Goal: Information Seeking & Learning: Learn about a topic

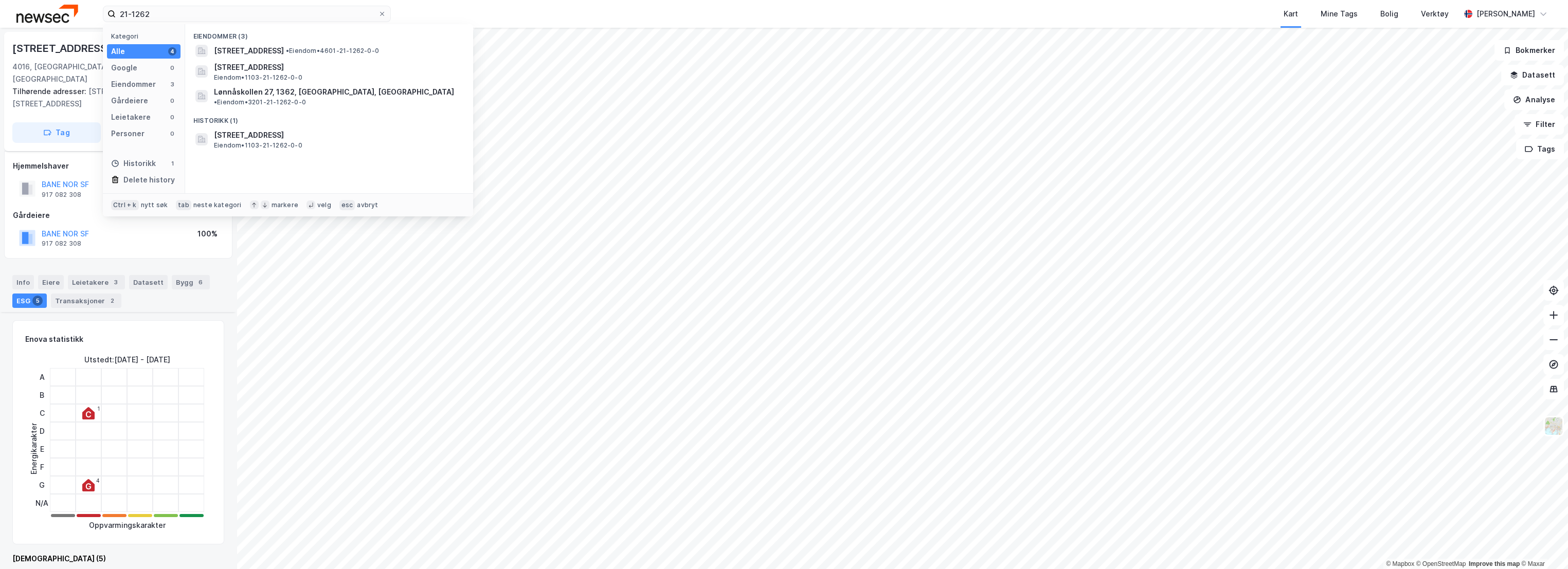
scroll to position [456, 0]
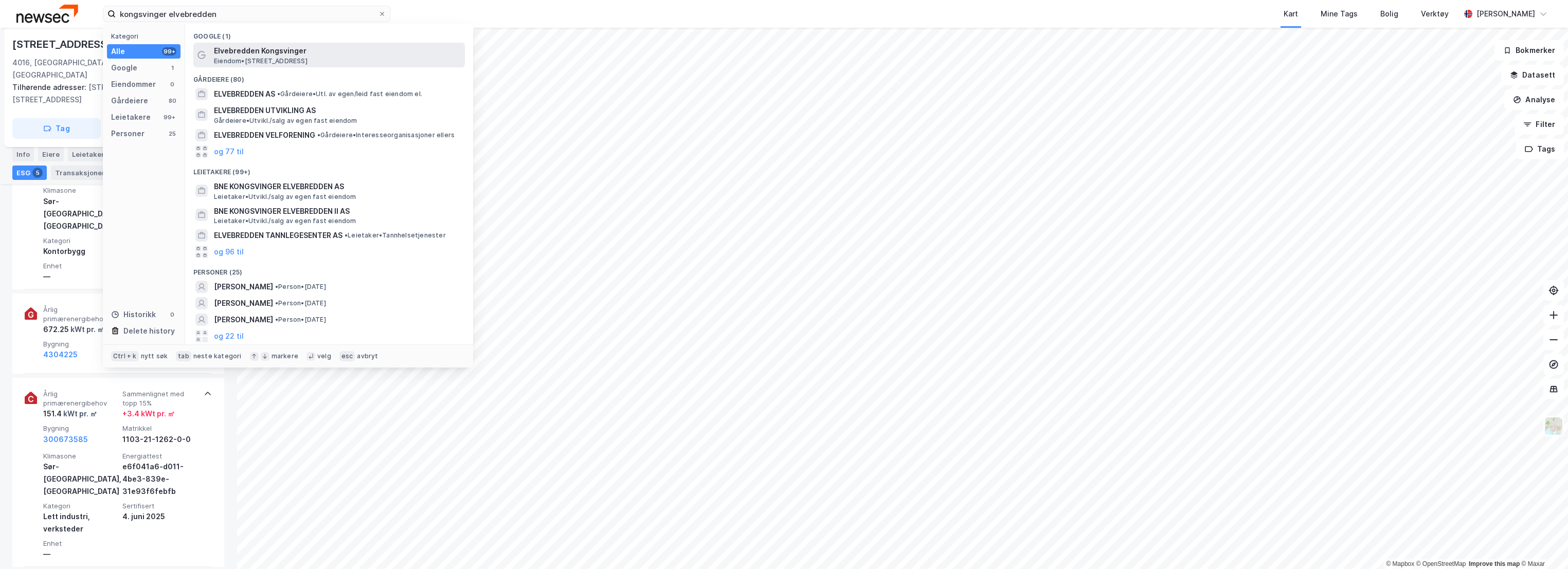
type input "kongsvinger elvebredden"
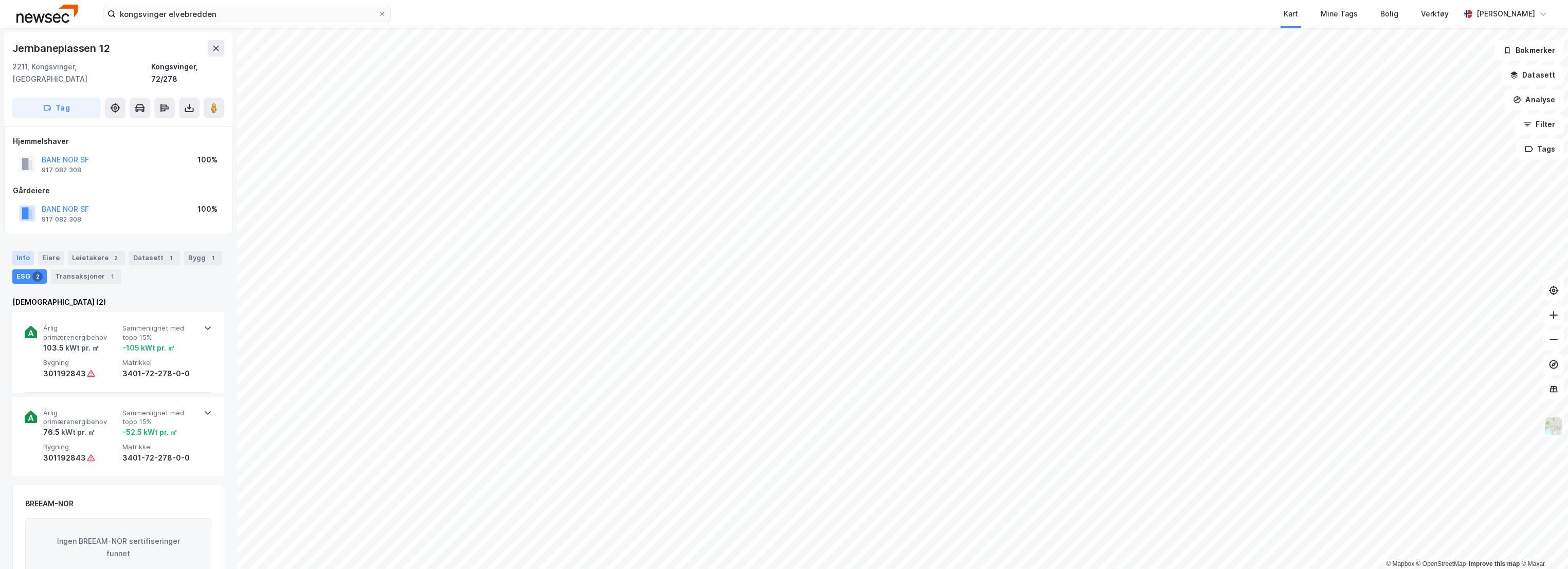
click at [20, 251] on div "Info" at bounding box center [23, 258] width 21 height 15
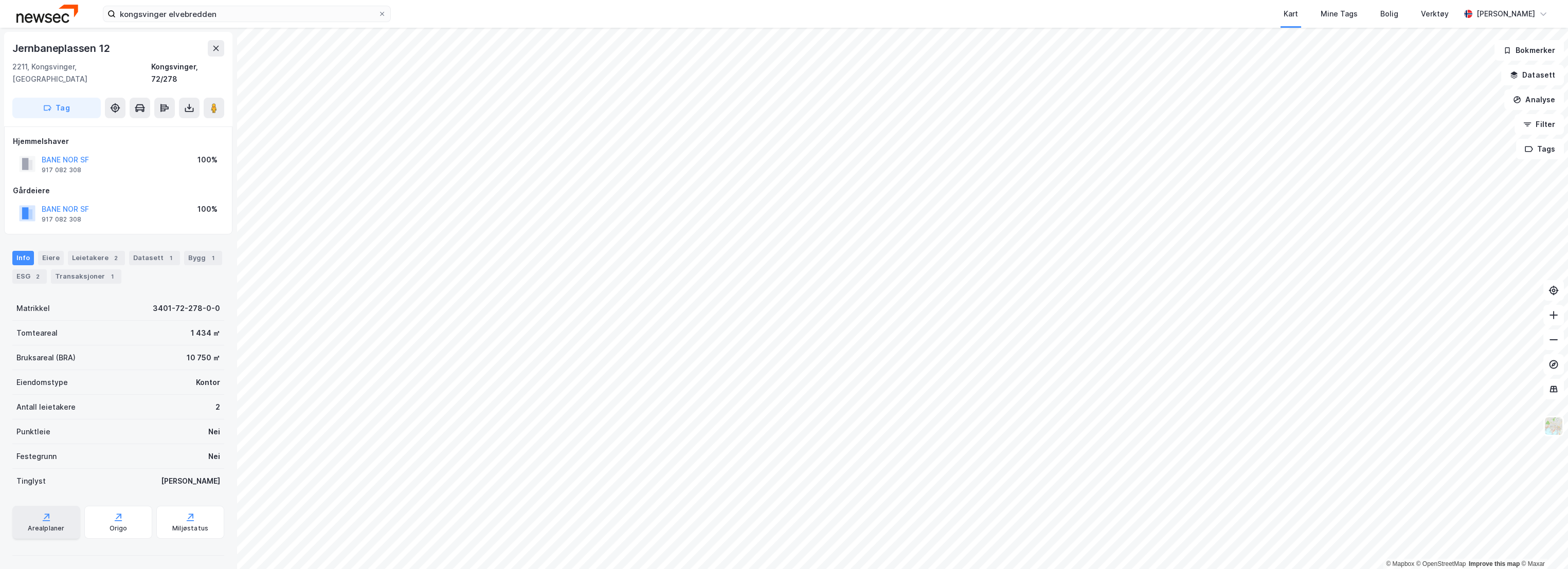
click at [46, 512] on icon at bounding box center [46, 517] width 10 height 10
